Goal: Find specific page/section: Find specific page/section

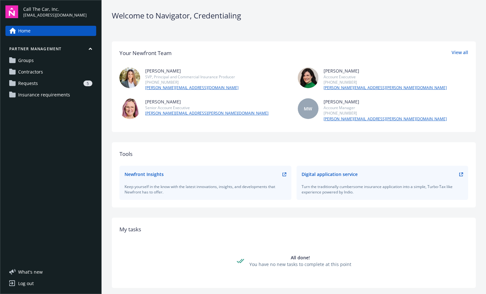
click at [40, 84] on div "5" at bounding box center [66, 84] width 52 height 6
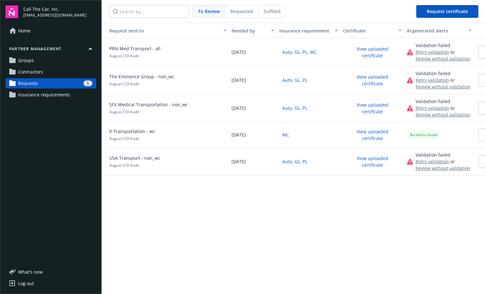
click at [231, 10] on span "Requested" at bounding box center [241, 11] width 23 height 7
